Goal: Transaction & Acquisition: Download file/media

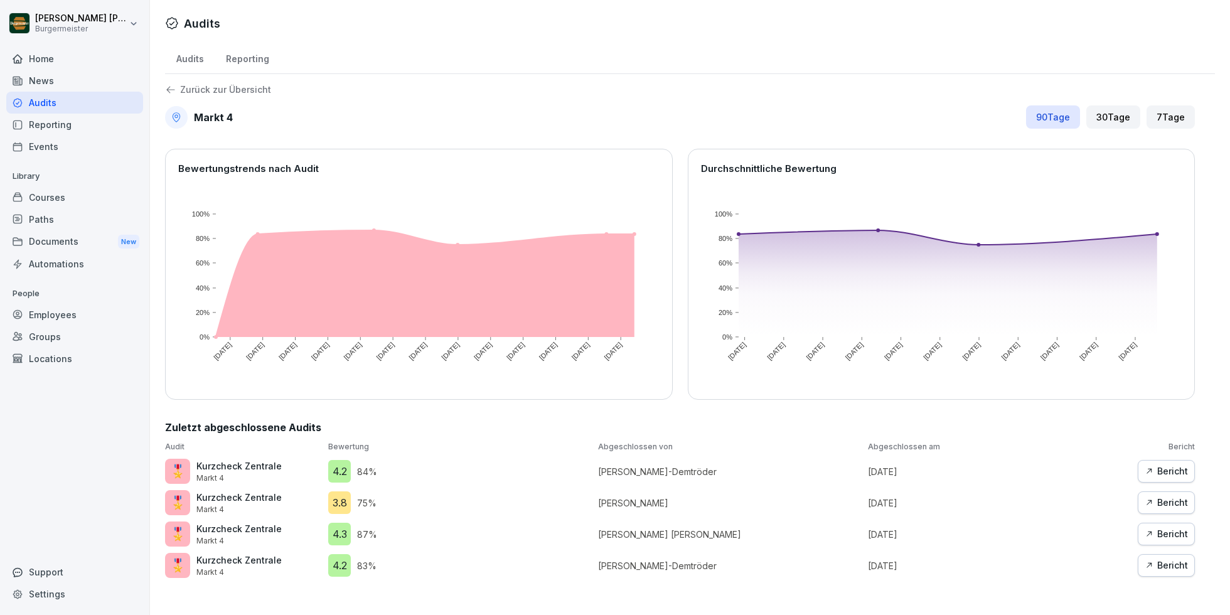
click at [187, 94] on div "Zurück zur Übersicht" at bounding box center [679, 89] width 1029 height 11
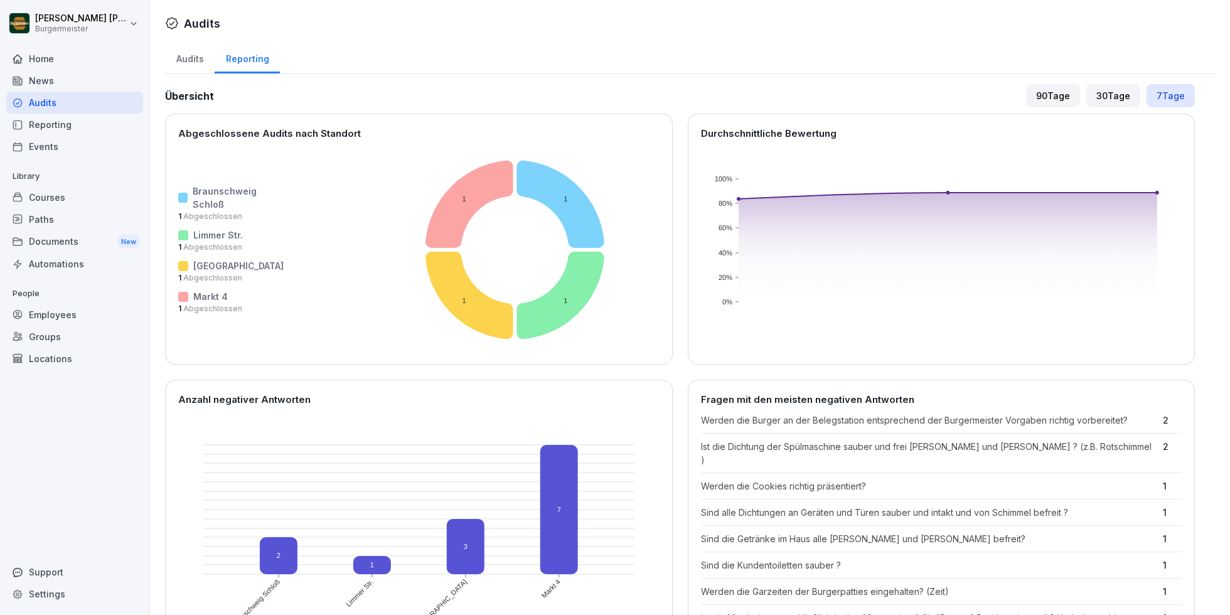
click at [45, 119] on div "Reporting" at bounding box center [74, 125] width 137 height 22
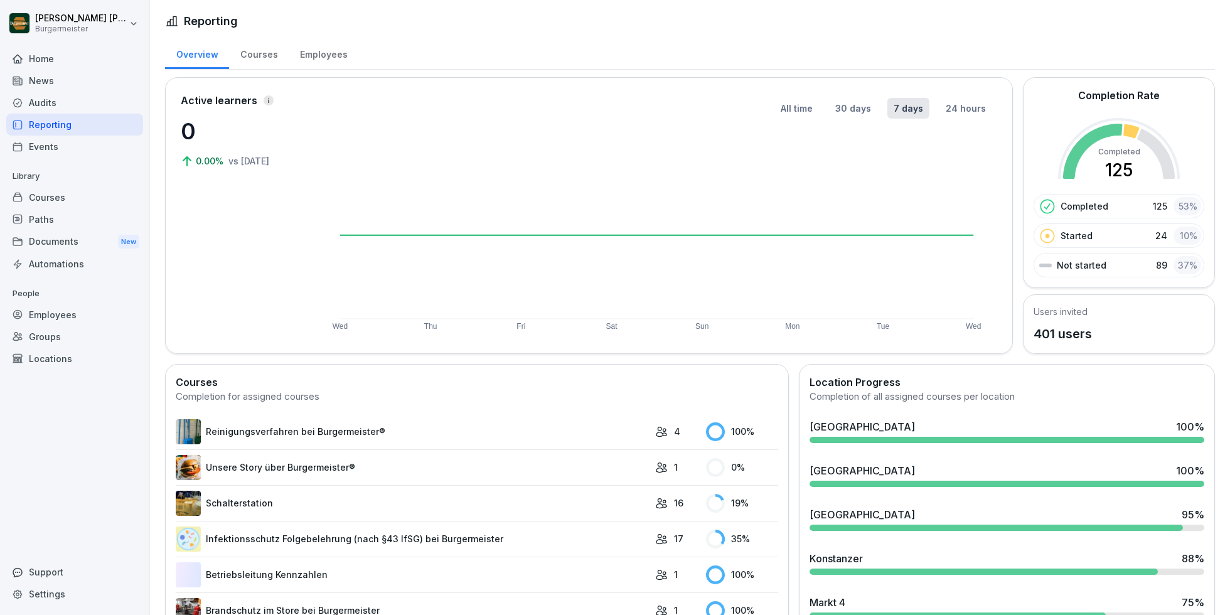
click at [47, 150] on div "Events" at bounding box center [74, 147] width 137 height 22
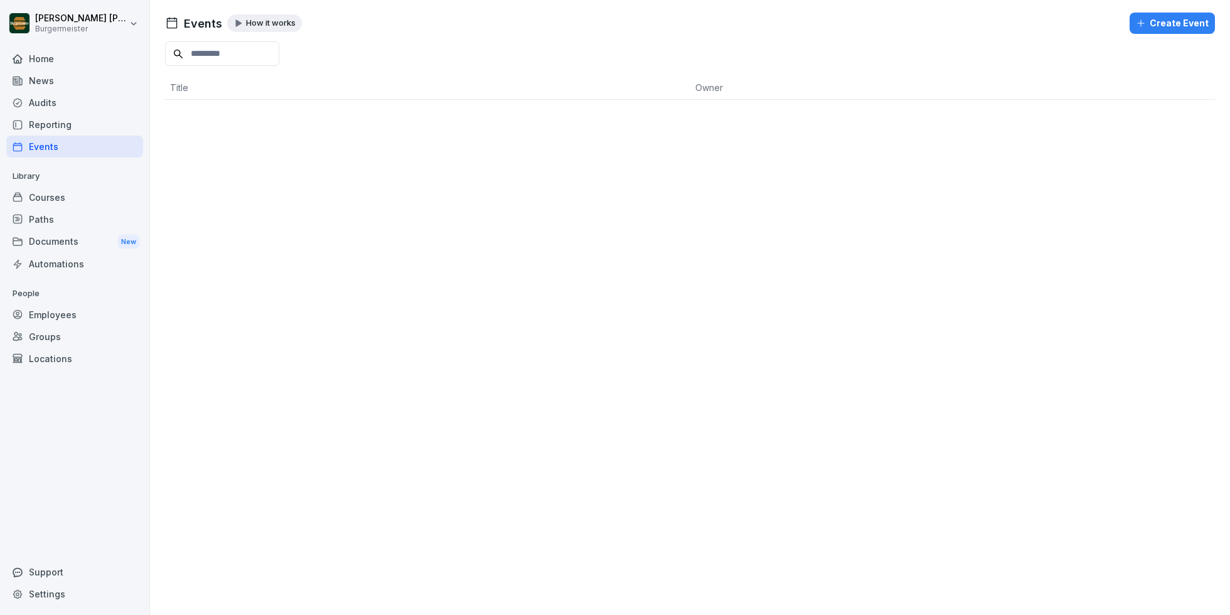
click at [57, 59] on div "Home" at bounding box center [74, 59] width 137 height 22
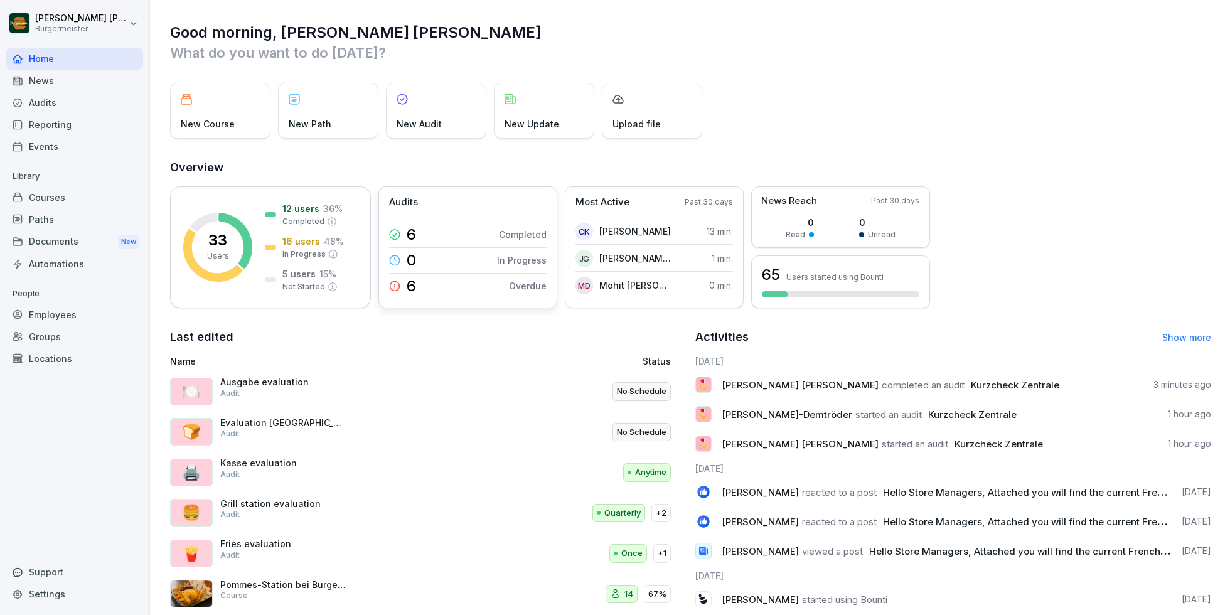
scroll to position [55, 0]
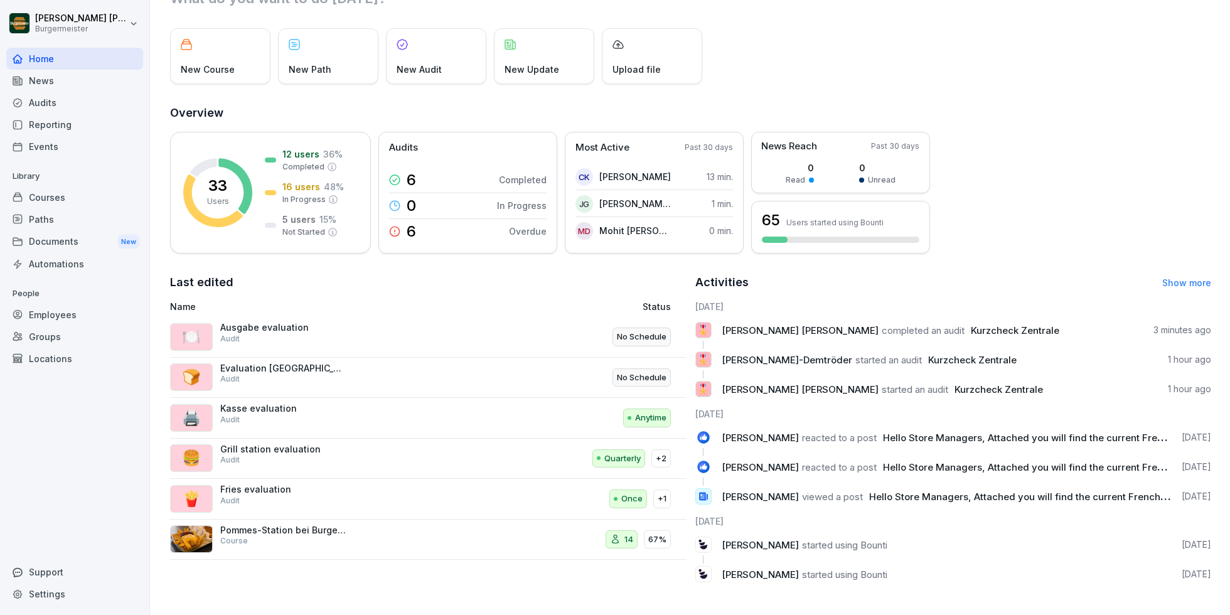
click at [1201, 282] on link "Show more" at bounding box center [1186, 282] width 49 height 11
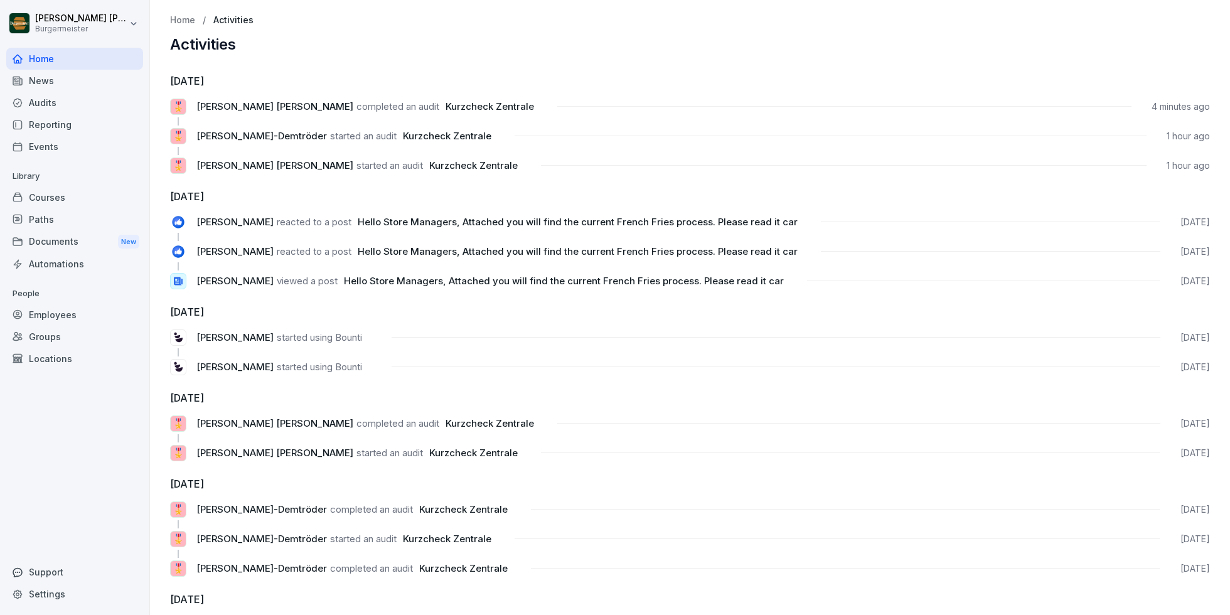
click at [438, 135] on span "Kurzcheck Zentrale" at bounding box center [447, 136] width 88 height 12
click at [176, 19] on p "Home" at bounding box center [182, 20] width 25 height 11
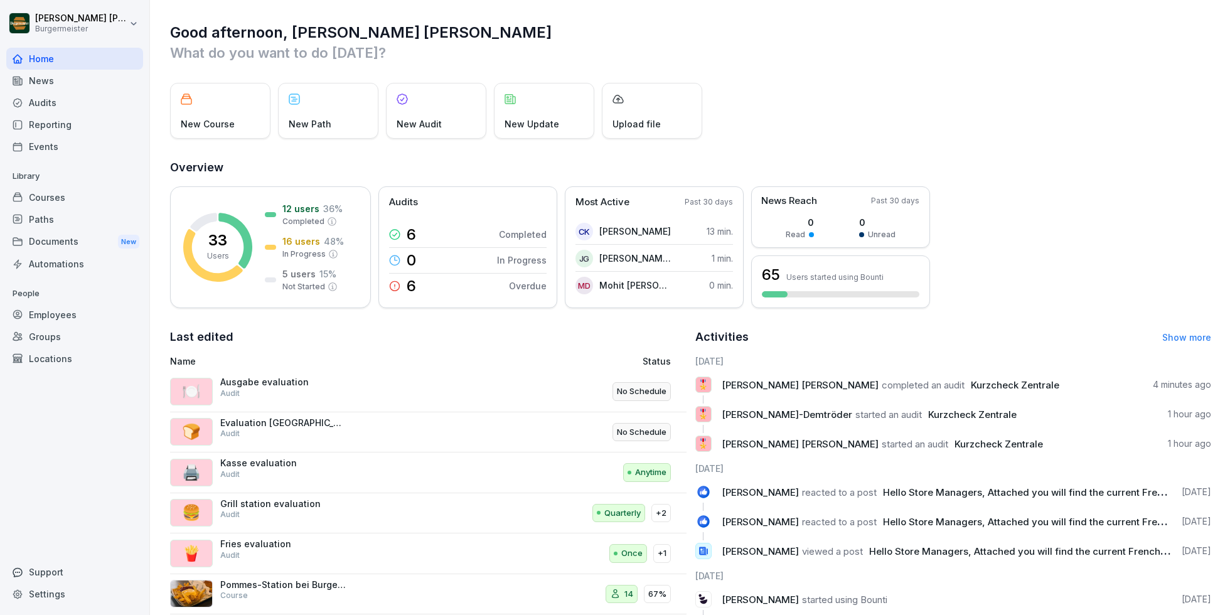
scroll to position [55, 0]
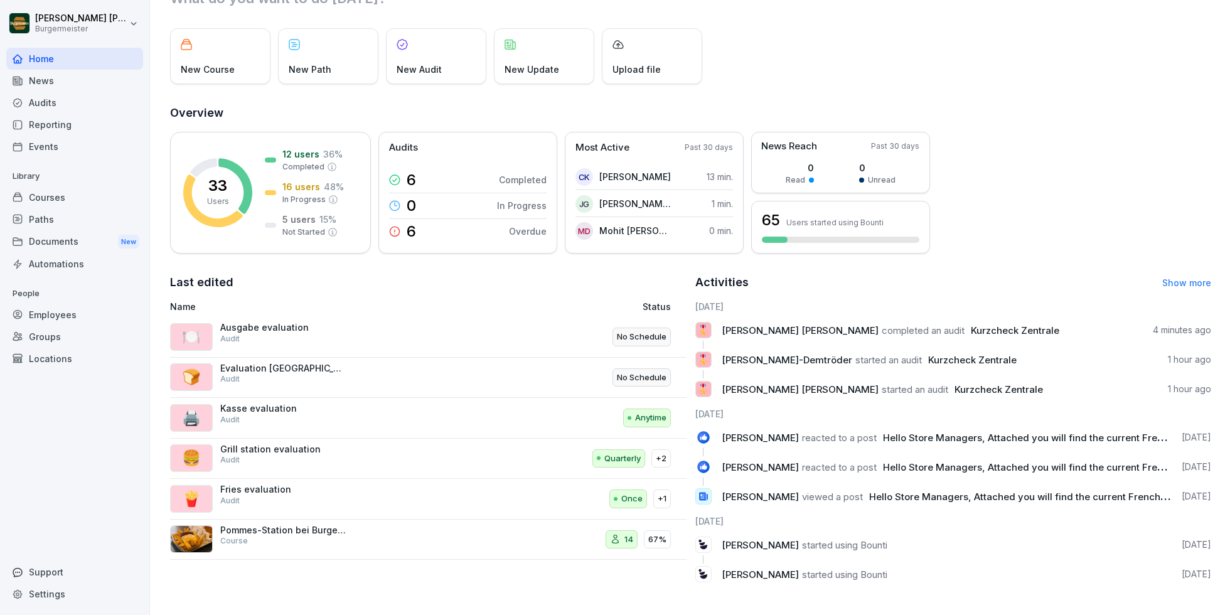
click at [44, 110] on div "Audits" at bounding box center [74, 103] width 137 height 22
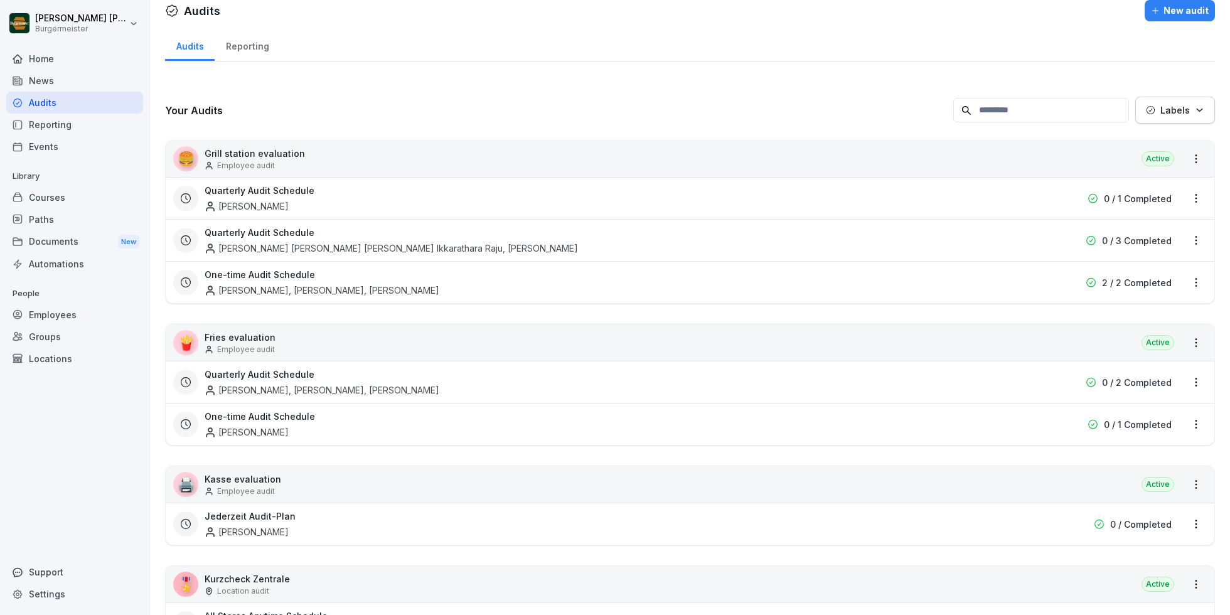
click at [48, 132] on div "Reporting" at bounding box center [74, 125] width 137 height 22
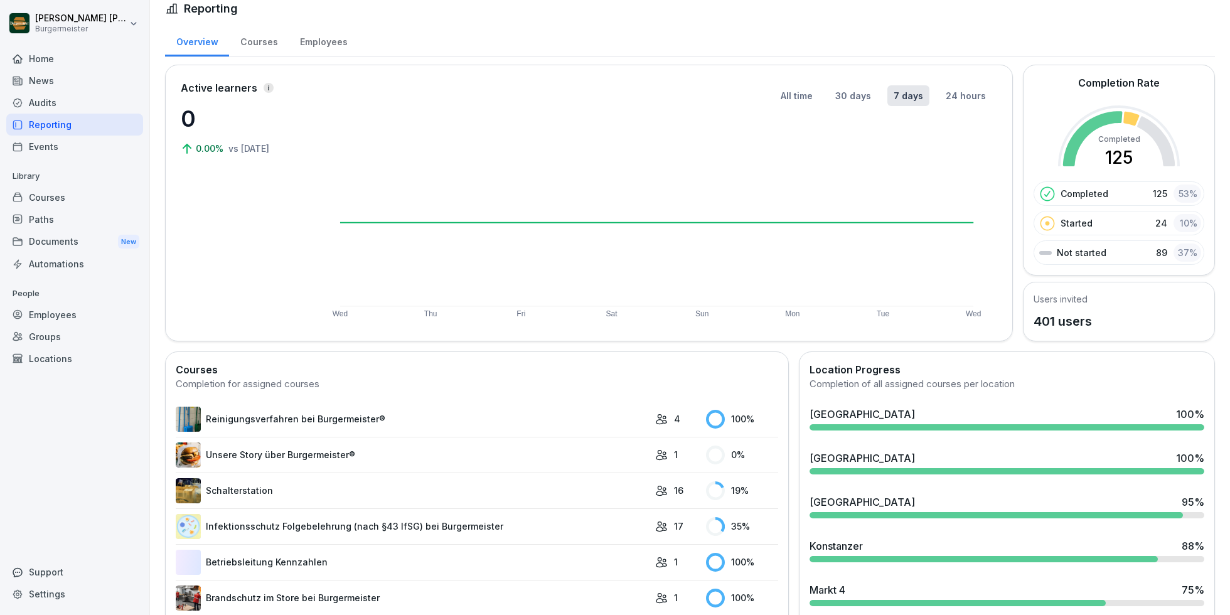
click at [36, 144] on div "Events" at bounding box center [74, 147] width 137 height 22
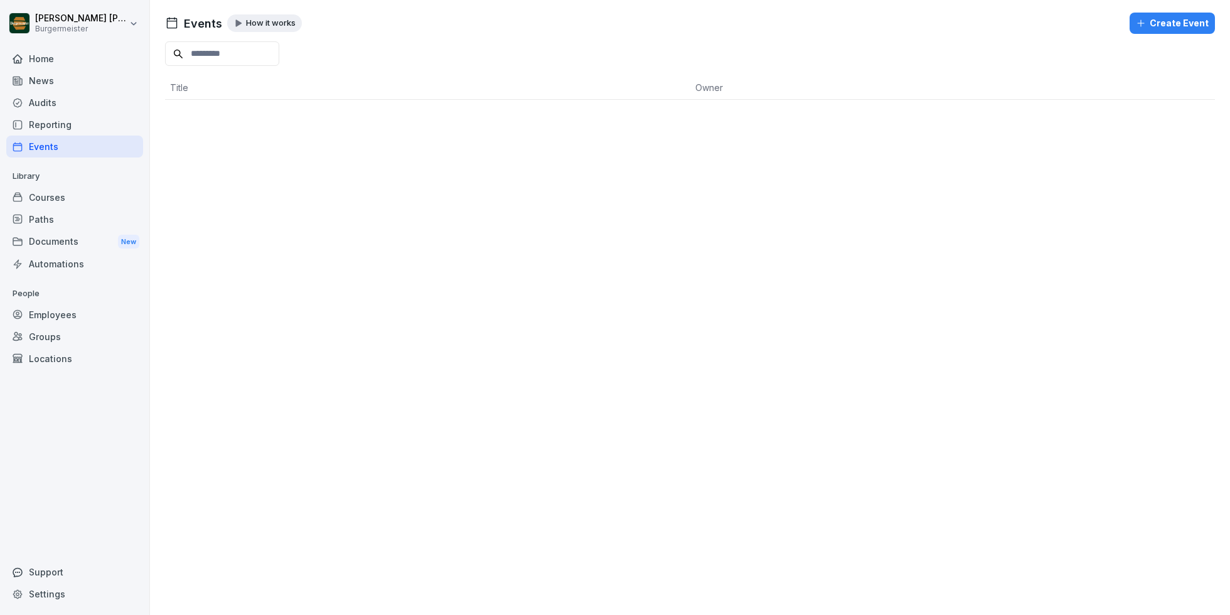
click at [51, 205] on div "Courses" at bounding box center [74, 197] width 137 height 22
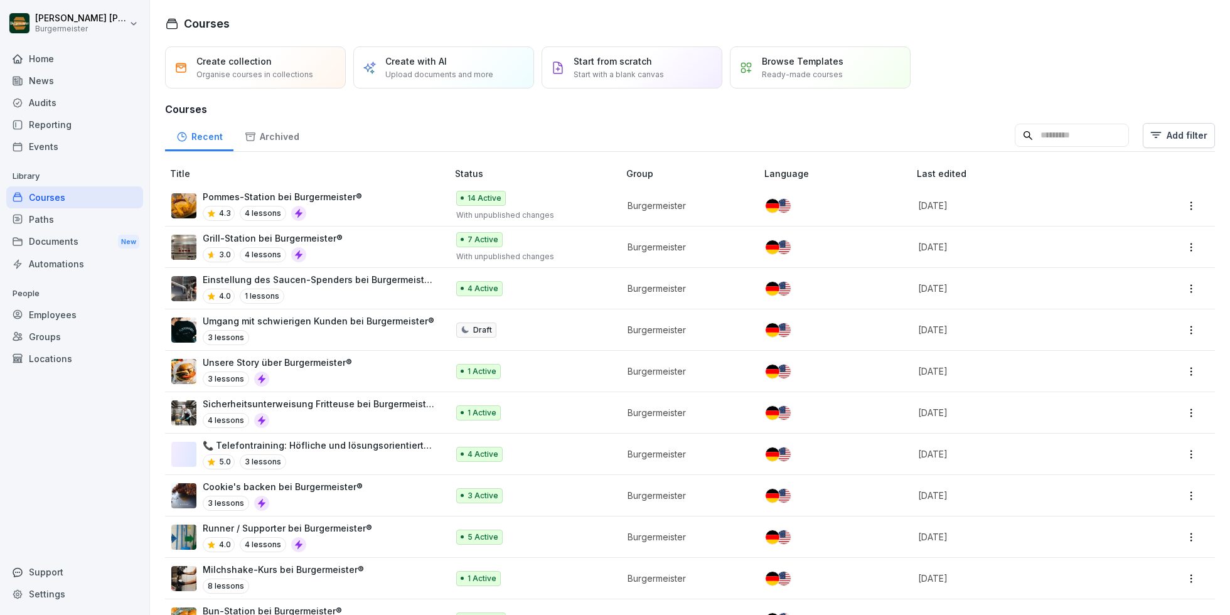
click at [51, 223] on div "Paths" at bounding box center [74, 219] width 137 height 22
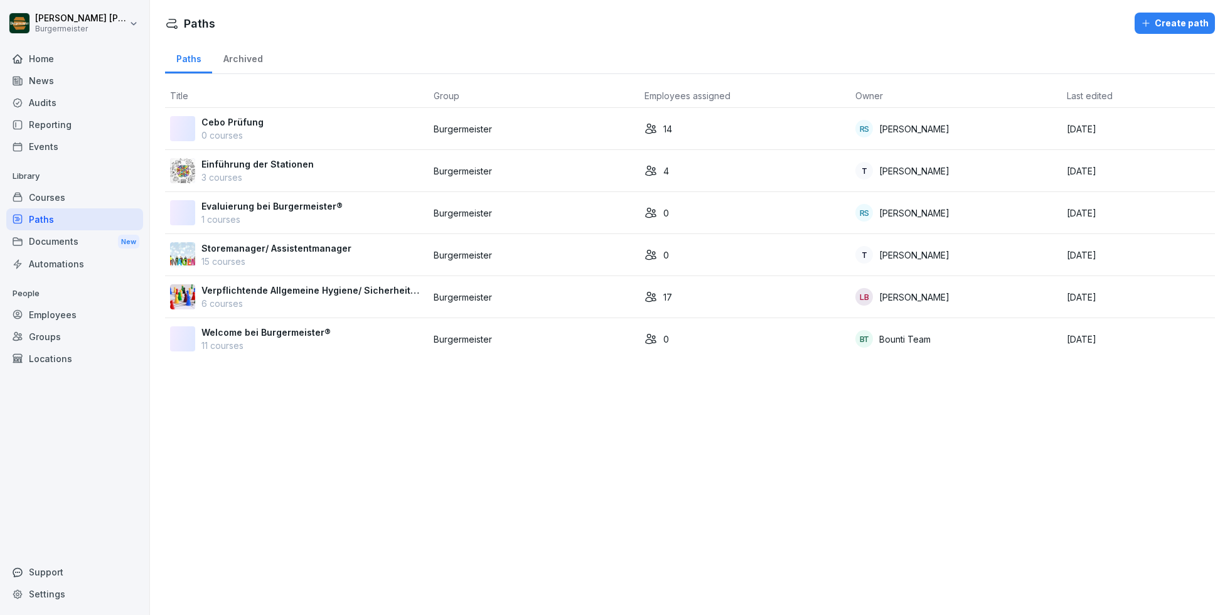
click at [65, 253] on div "Automations" at bounding box center [74, 264] width 137 height 22
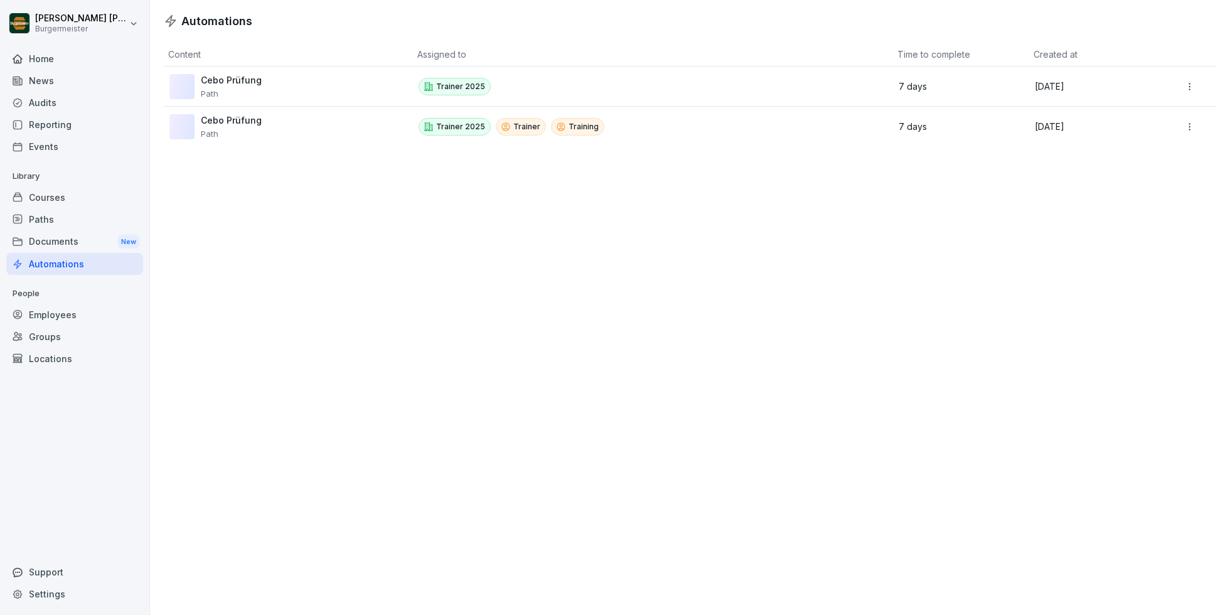
click at [65, 245] on div "Documents New" at bounding box center [74, 241] width 137 height 23
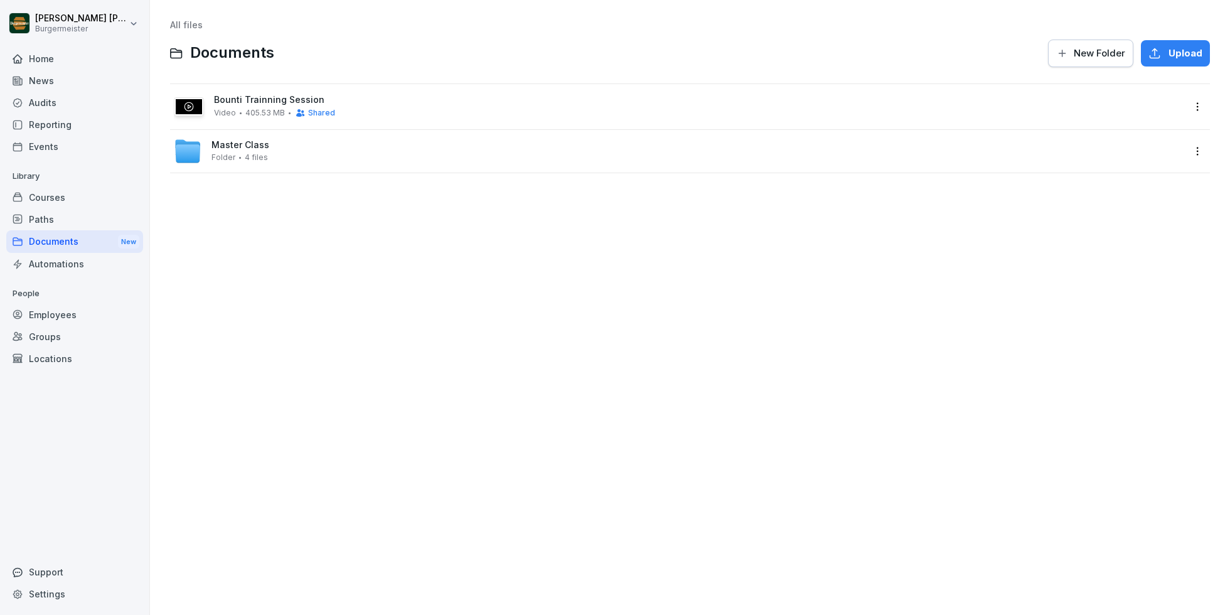
click at [35, 117] on div "Reporting" at bounding box center [74, 125] width 137 height 22
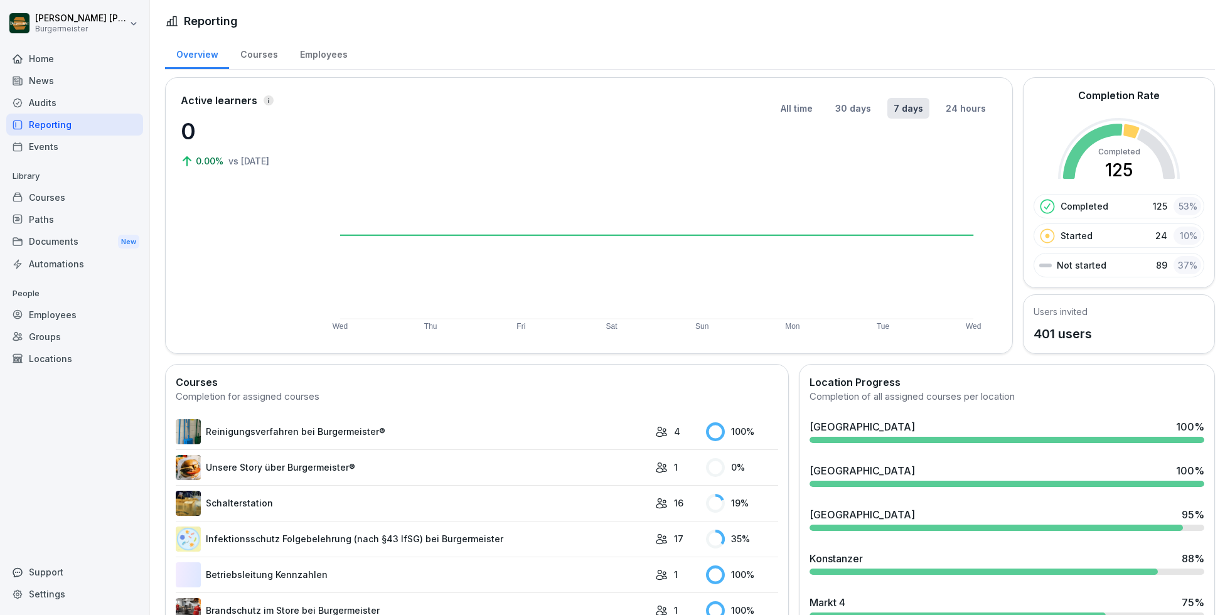
click at [42, 106] on div "Audits" at bounding box center [74, 103] width 137 height 22
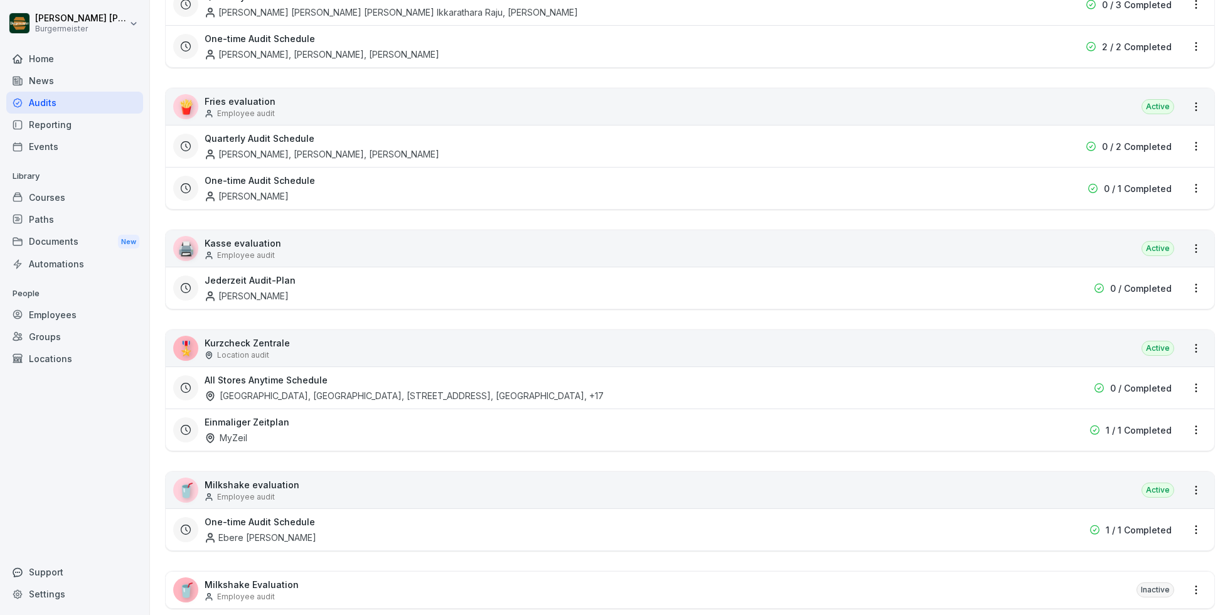
scroll to position [259, 0]
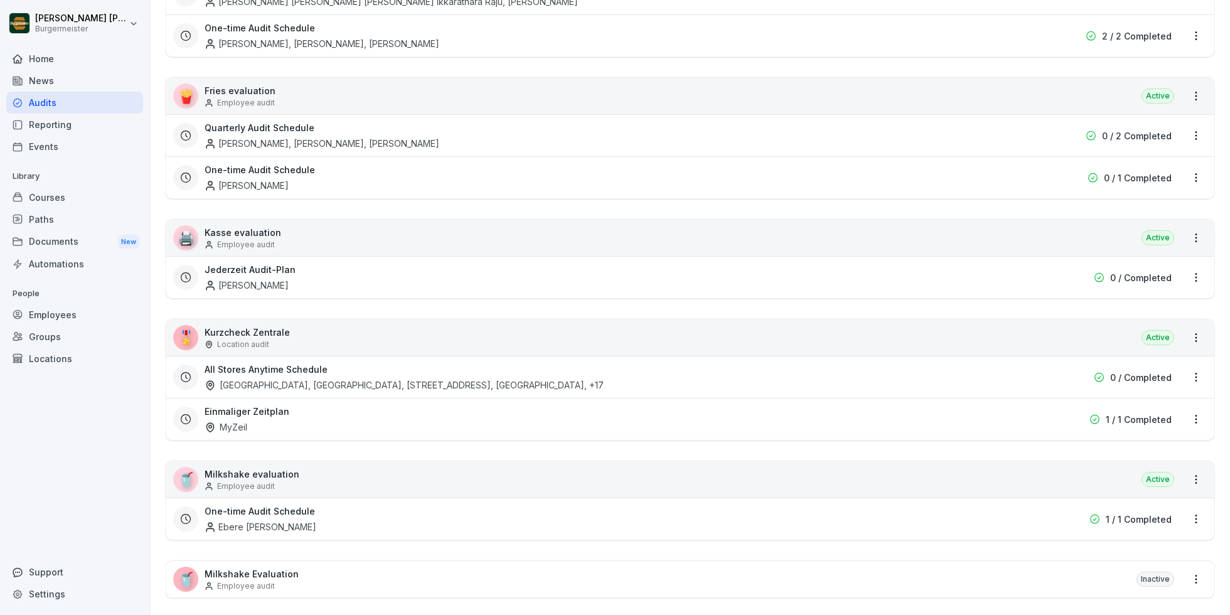
click at [317, 333] on div "🎖️ Kurzcheck Zentrale Location audit Active" at bounding box center [690, 337] width 1048 height 36
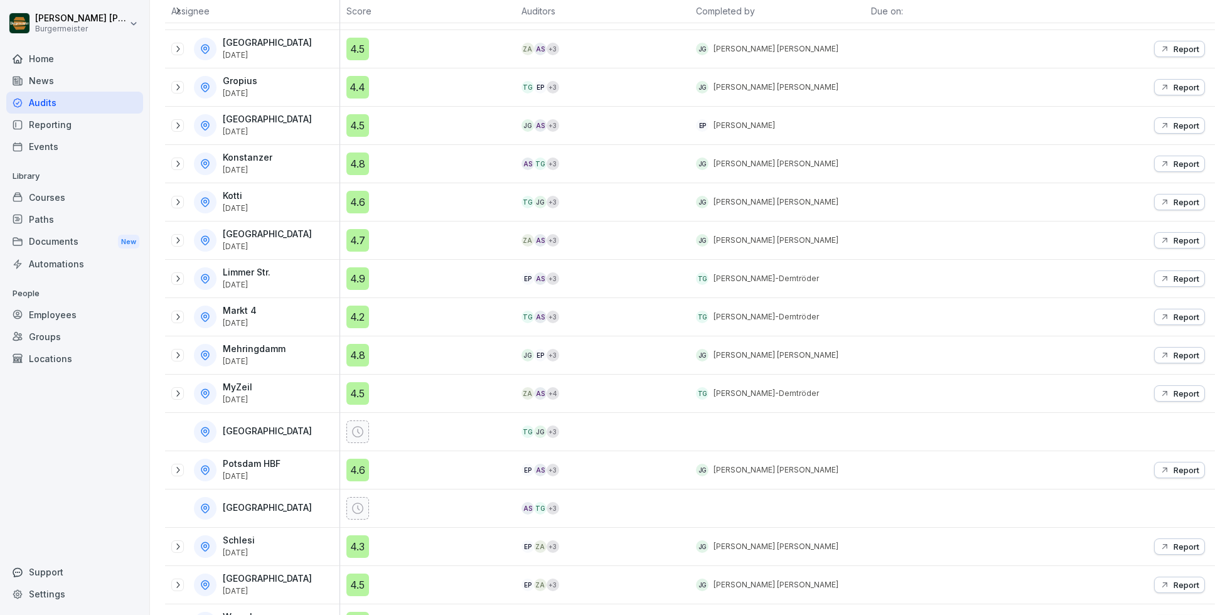
scroll to position [425, 0]
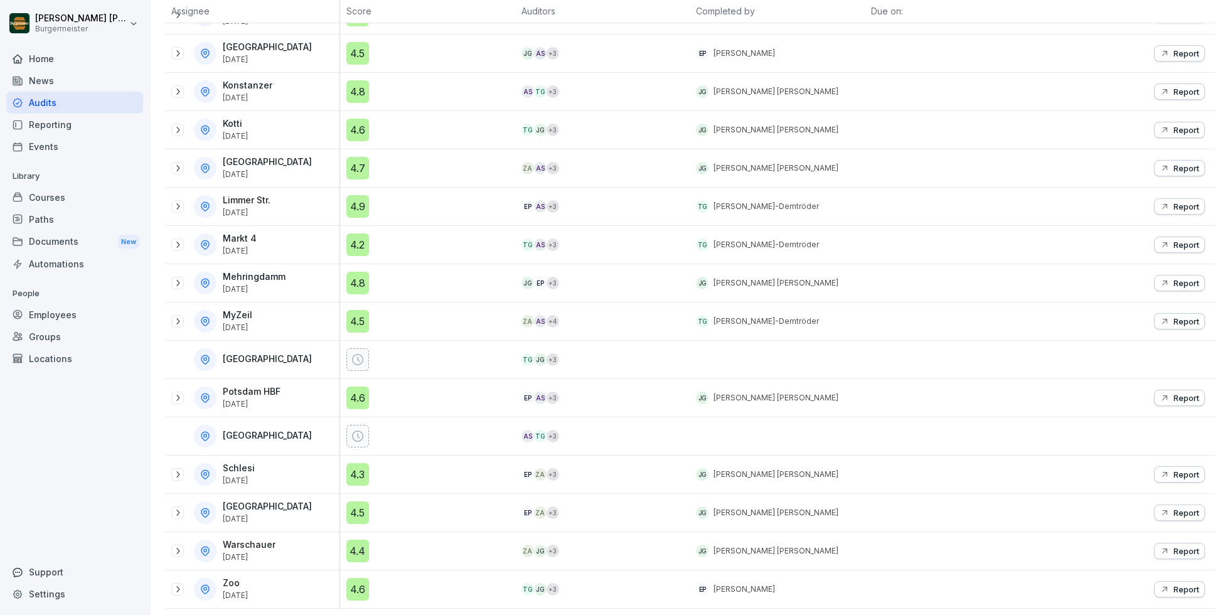
click at [179, 393] on icon at bounding box center [178, 398] width 10 height 10
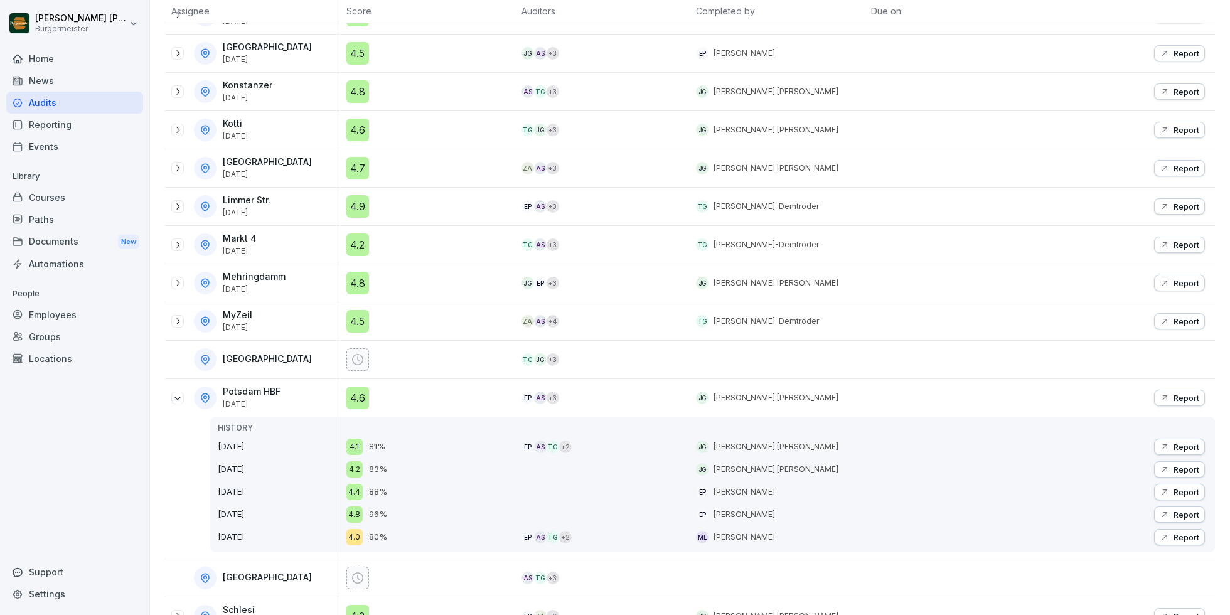
click at [1180, 393] on p "Report" at bounding box center [1186, 398] width 26 height 10
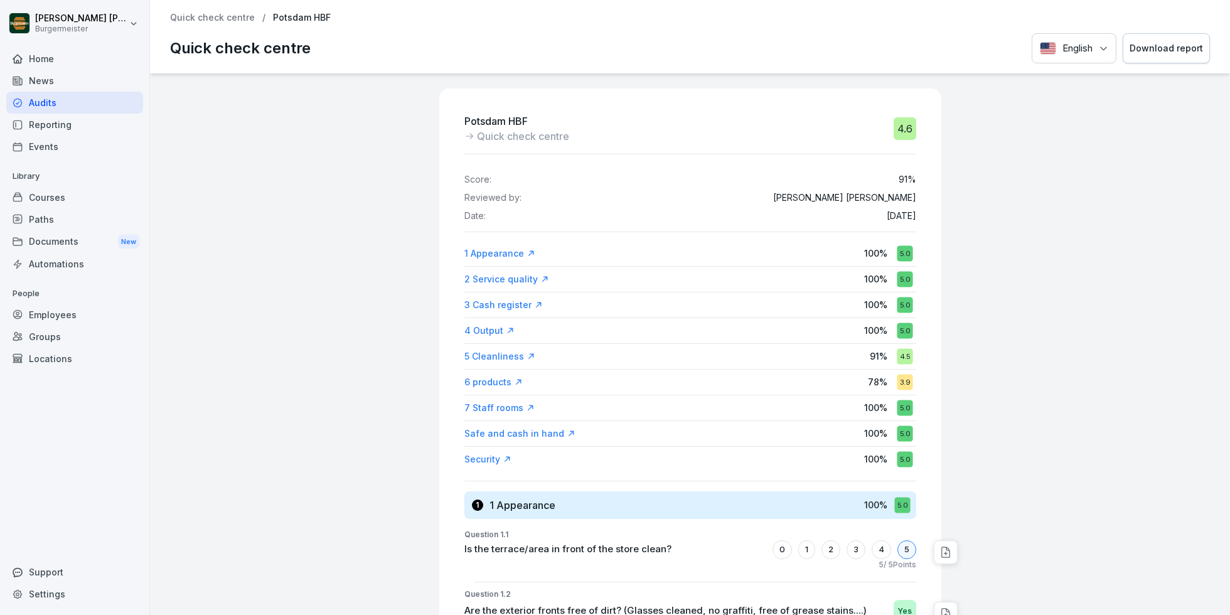
click at [1154, 42] on div "Download report" at bounding box center [1165, 48] width 73 height 14
click at [233, 16] on p "Quick check centre" at bounding box center [212, 18] width 85 height 11
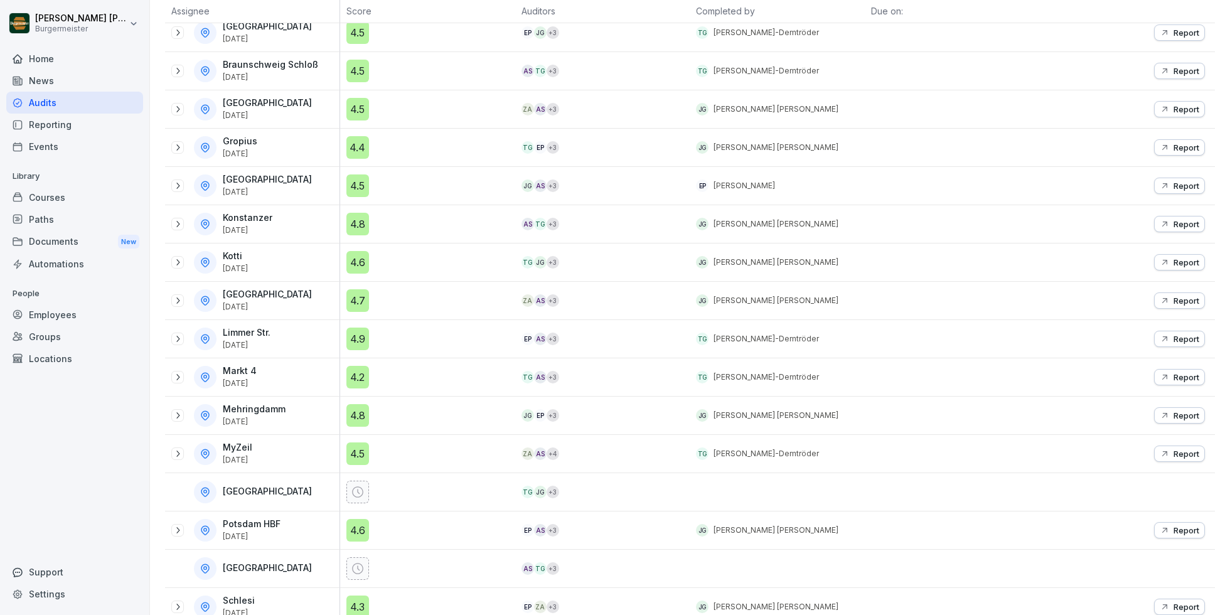
scroll to position [425, 0]
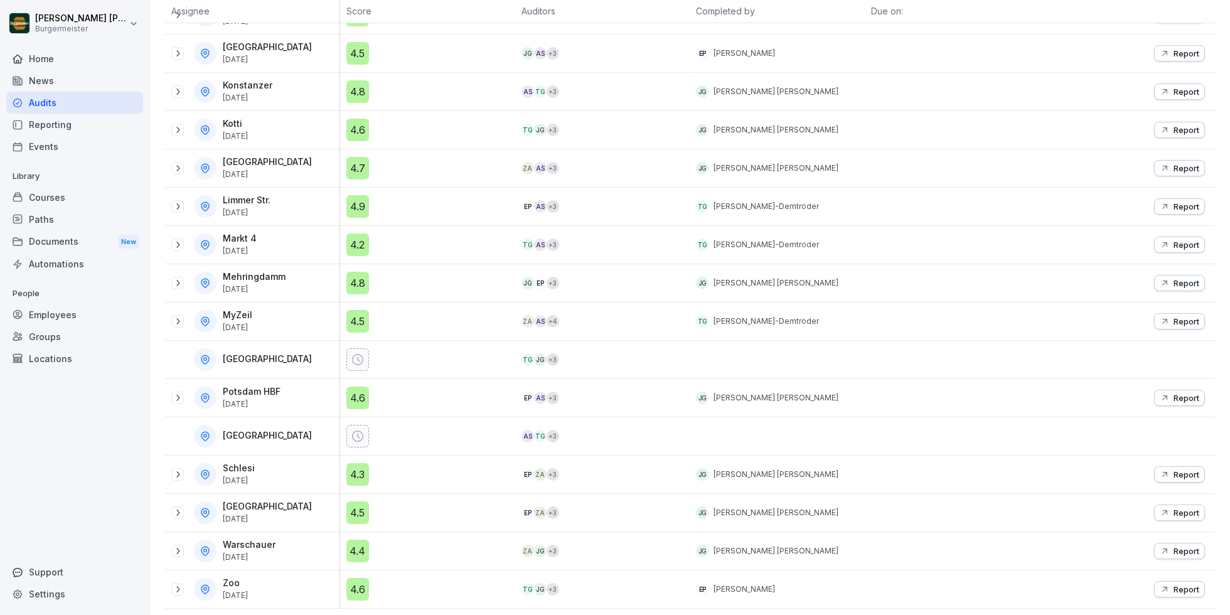
click at [176, 508] on icon at bounding box center [178, 513] width 10 height 10
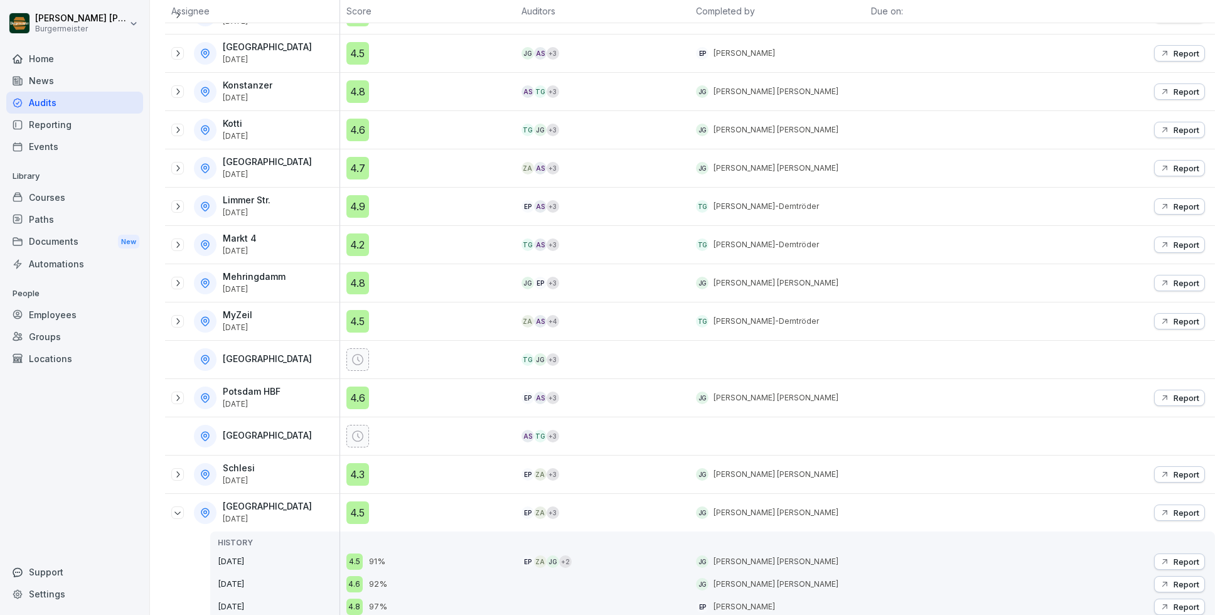
click at [359, 506] on div "4.5" at bounding box center [357, 512] width 23 height 23
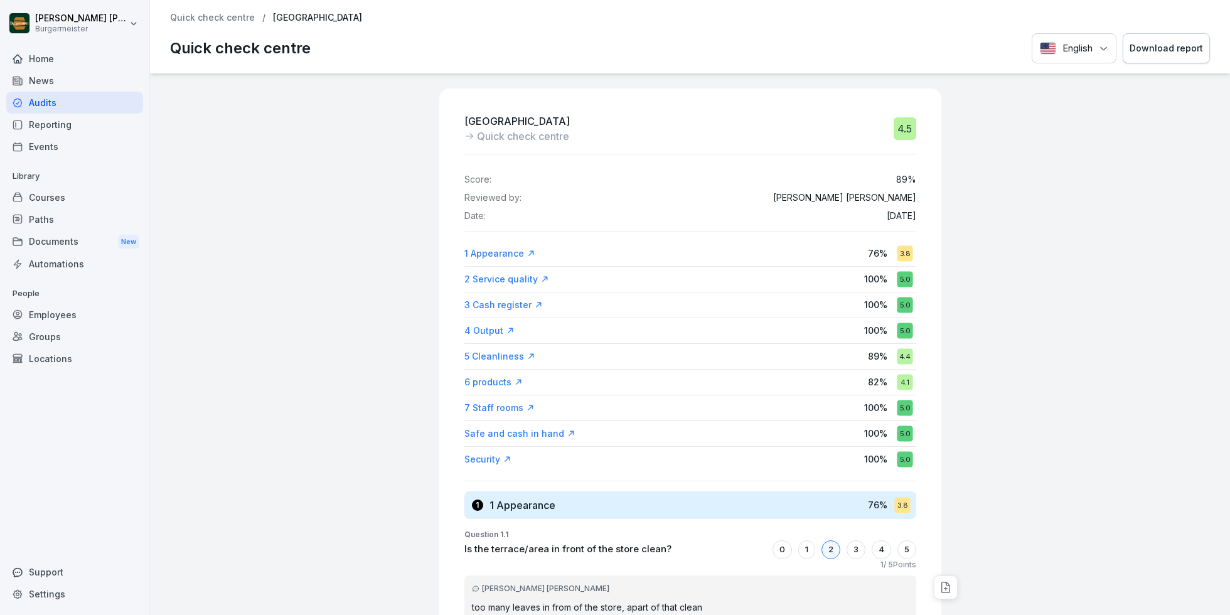
click at [1170, 46] on div "Download report" at bounding box center [1165, 48] width 73 height 14
click at [55, 61] on div "Home" at bounding box center [74, 59] width 137 height 22
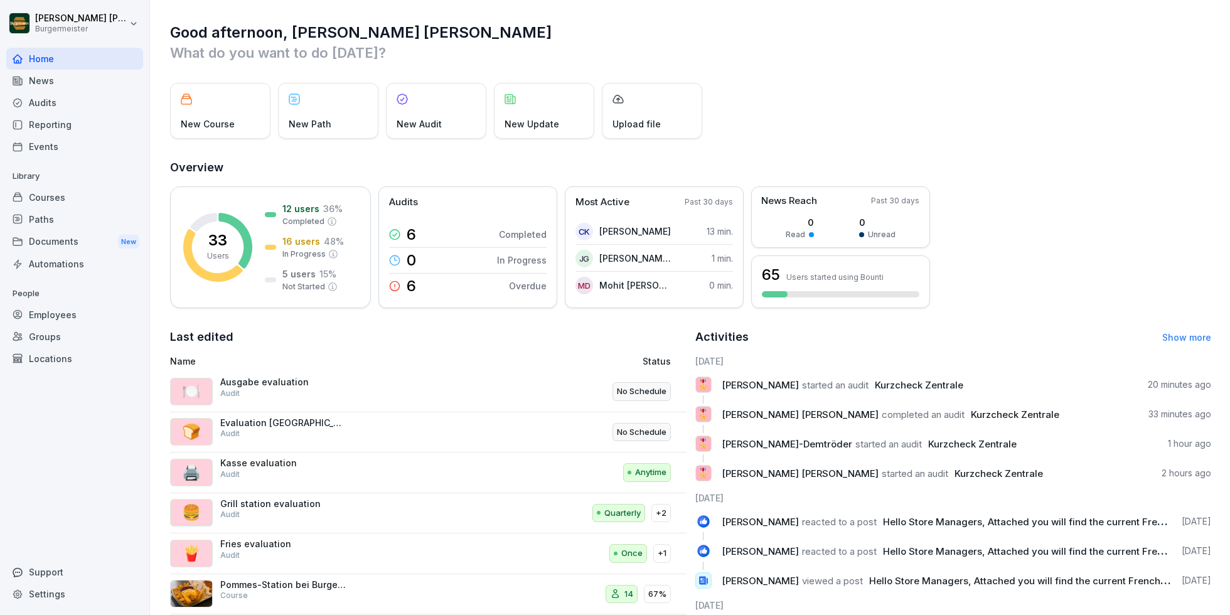
scroll to position [55, 0]
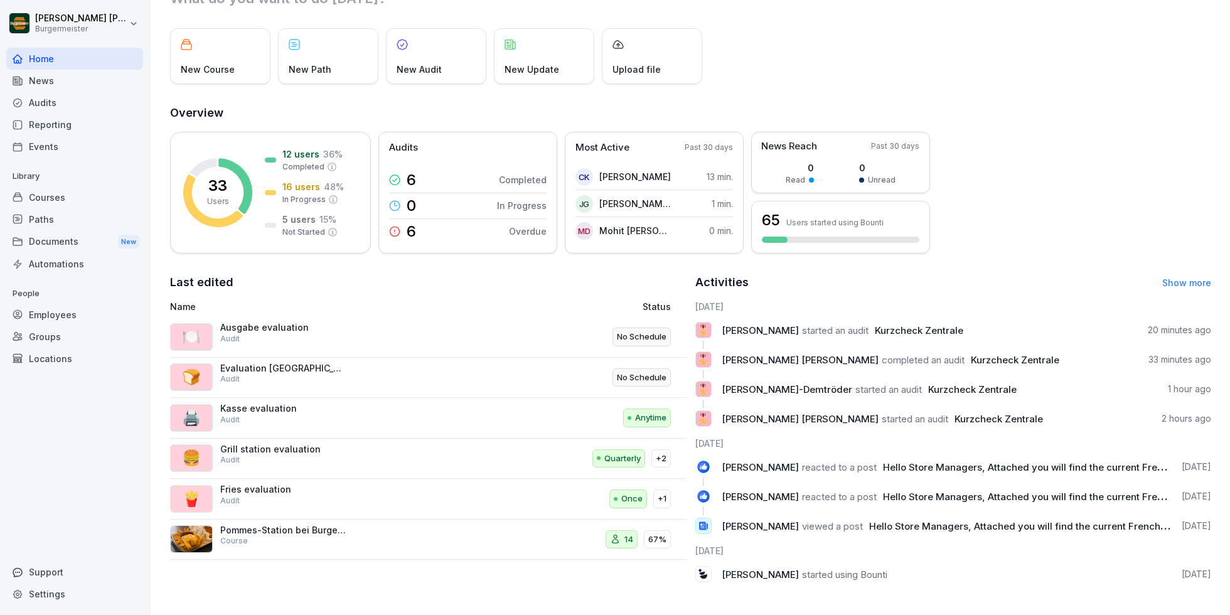
click at [43, 104] on div "Audits" at bounding box center [74, 103] width 137 height 22
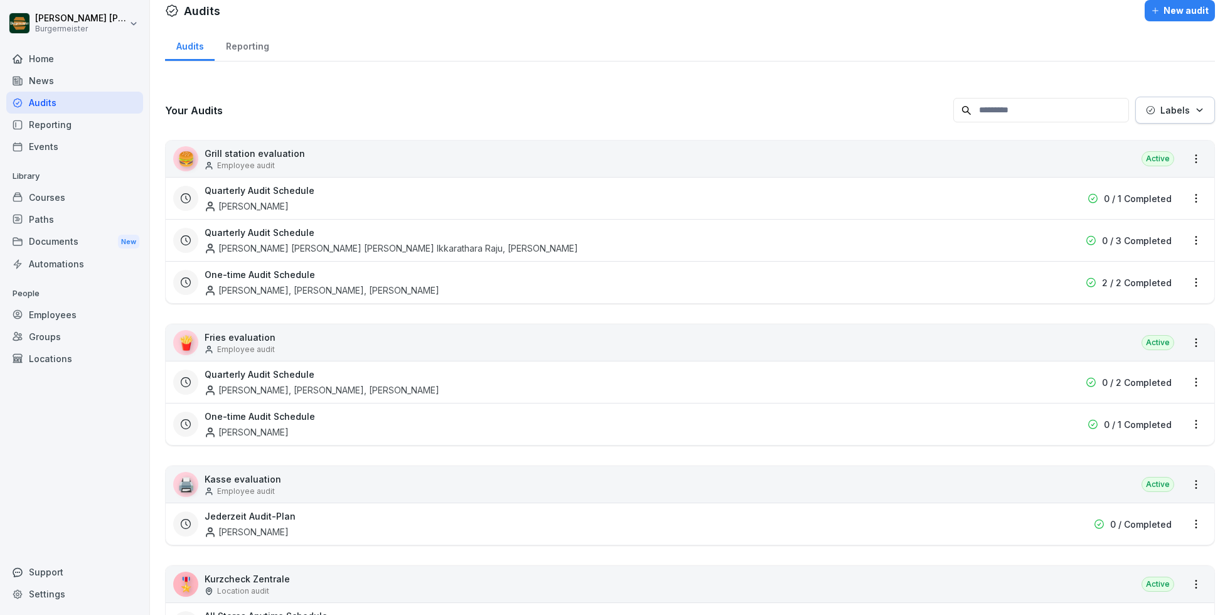
scroll to position [72, 0]
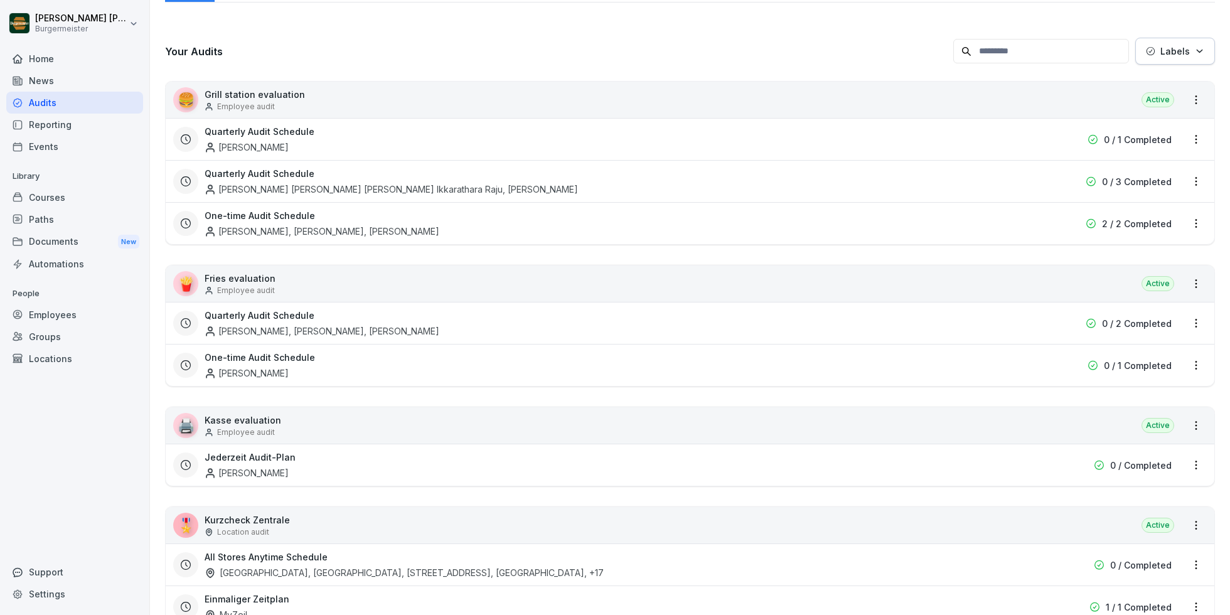
click at [59, 120] on div "Reporting" at bounding box center [74, 125] width 137 height 22
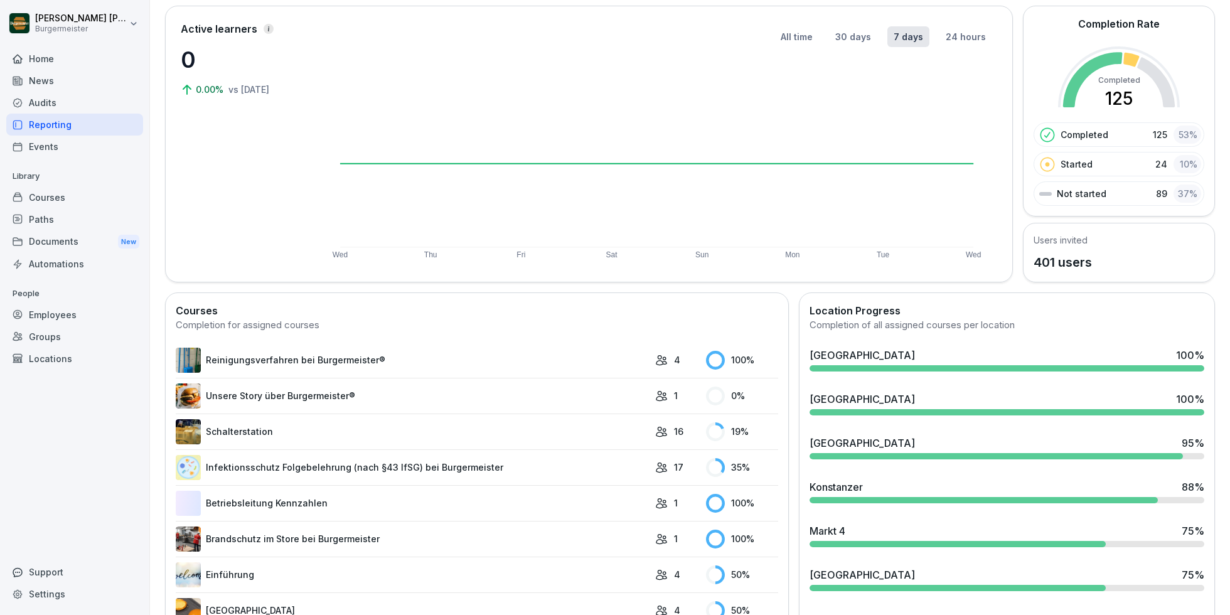
click at [38, 222] on div "Paths" at bounding box center [74, 219] width 137 height 22
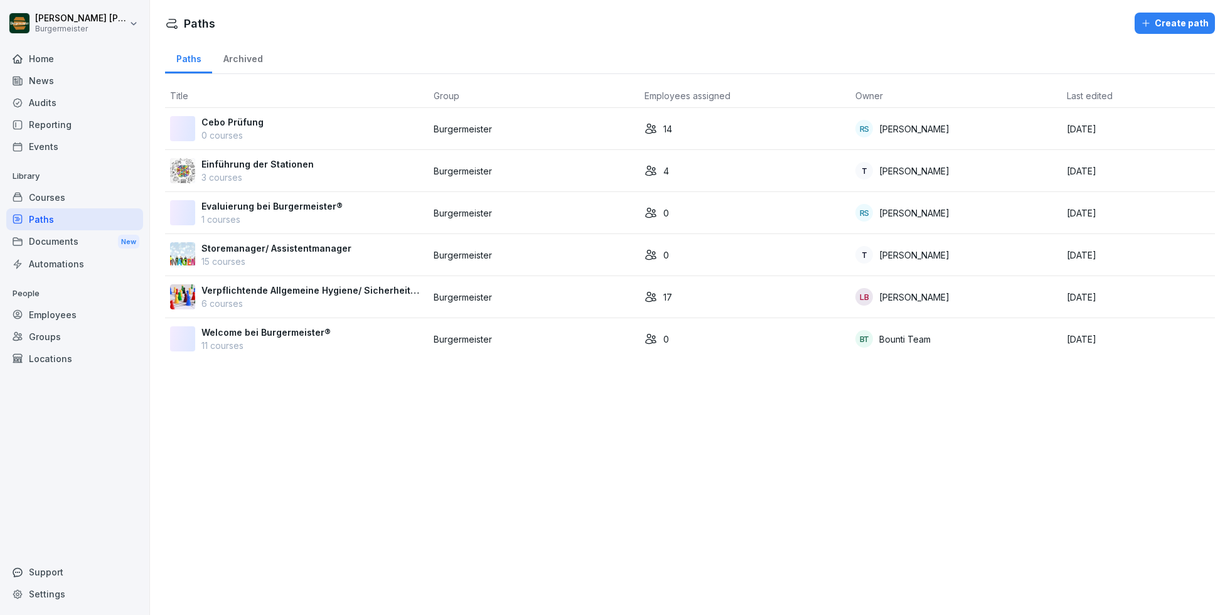
click at [66, 193] on div "Courses" at bounding box center [74, 197] width 137 height 22
